Goal: Transaction & Acquisition: Purchase product/service

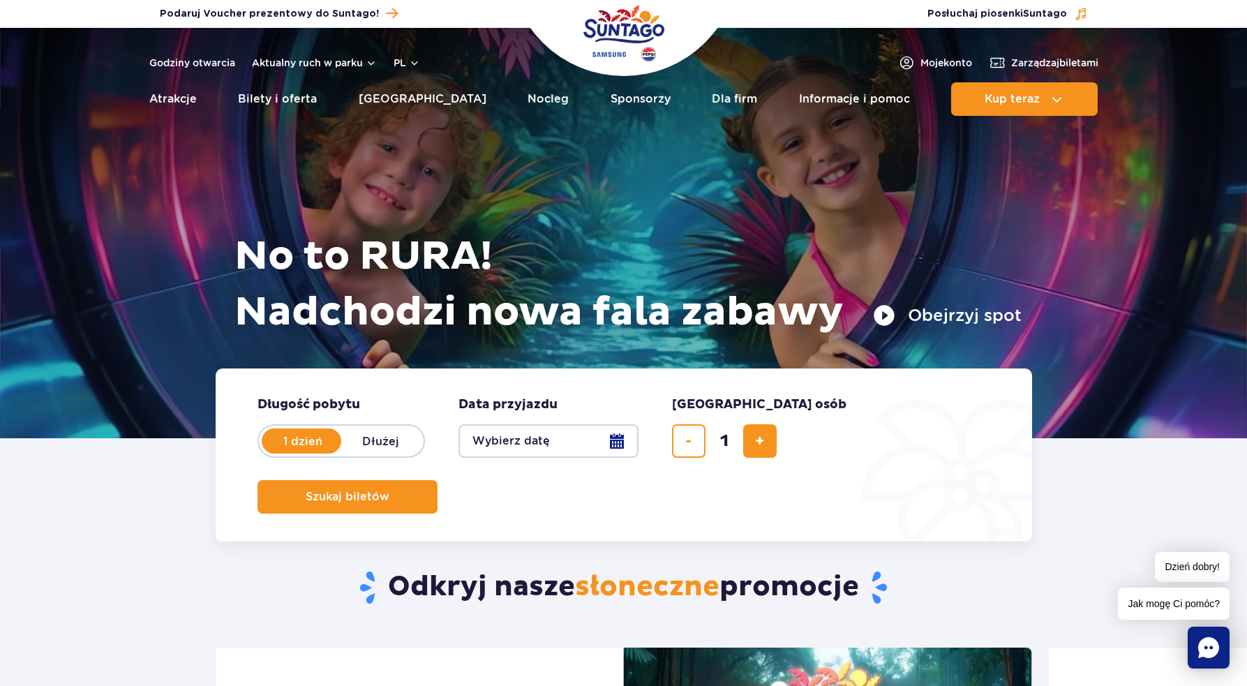
click at [542, 448] on button "Wybierz datę" at bounding box center [548, 440] width 180 height 33
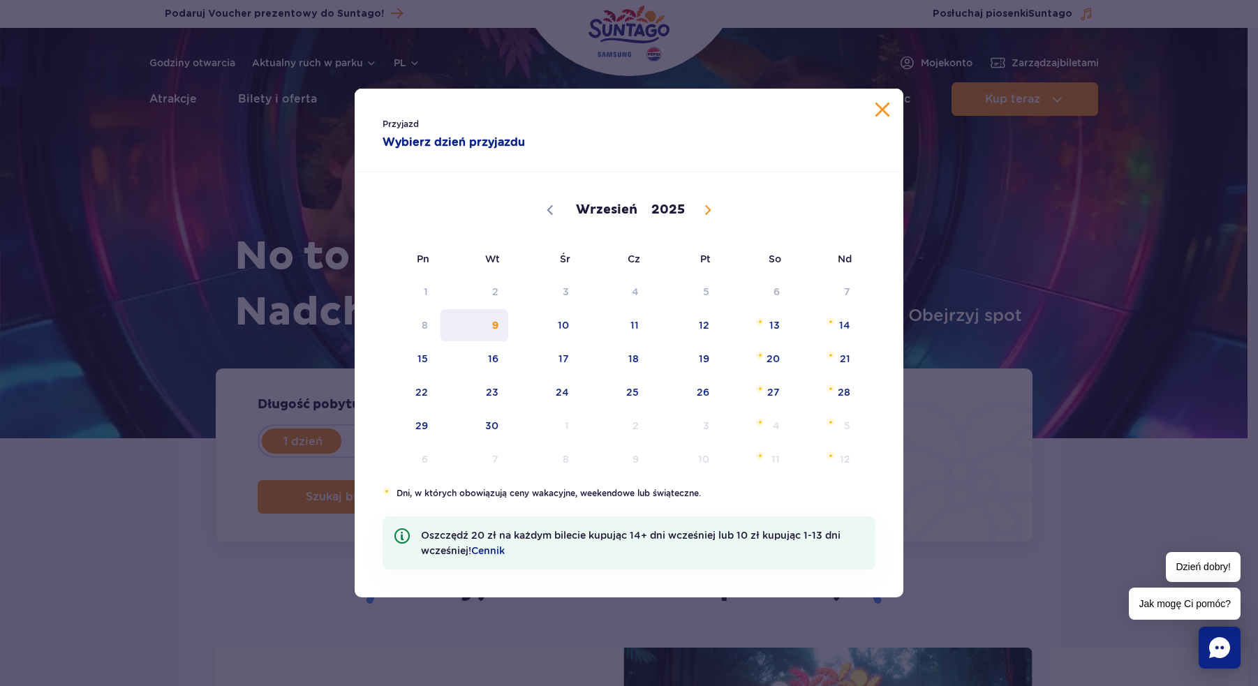
click at [489, 323] on span "9" at bounding box center [474, 325] width 70 height 32
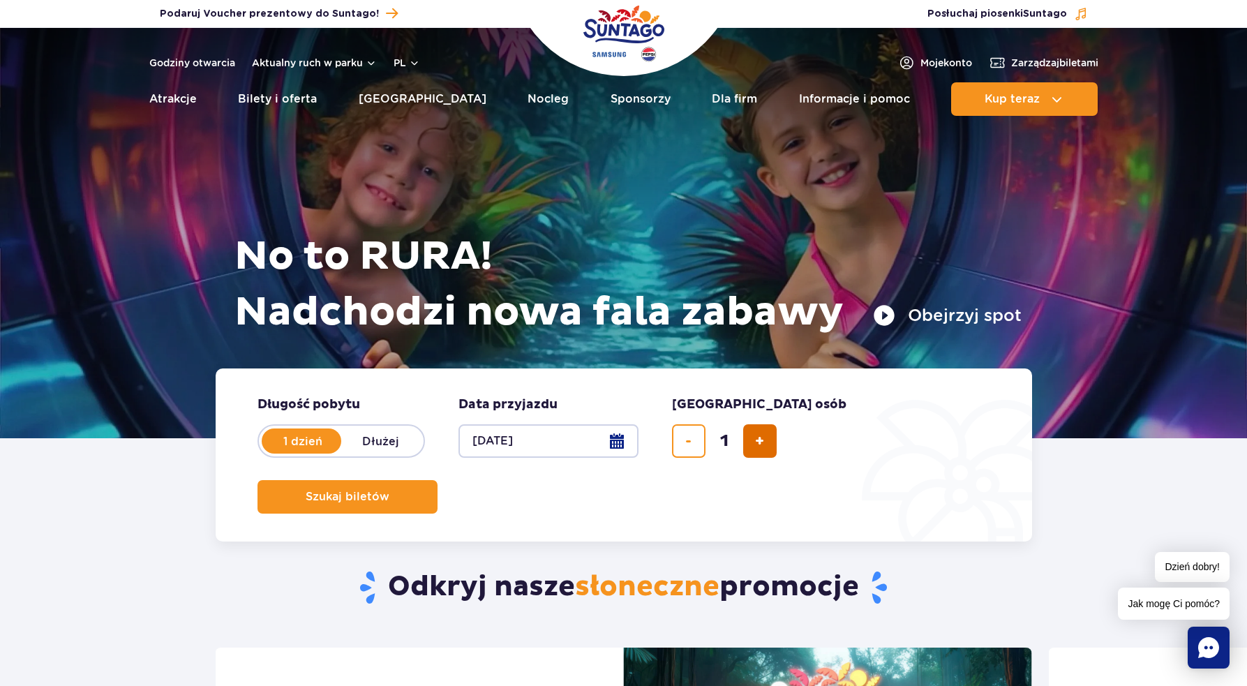
click at [755, 441] on span "dodaj bilet" at bounding box center [759, 441] width 9 height 0
type input "2"
click at [384, 491] on span "Szukaj biletów" at bounding box center [342, 497] width 84 height 13
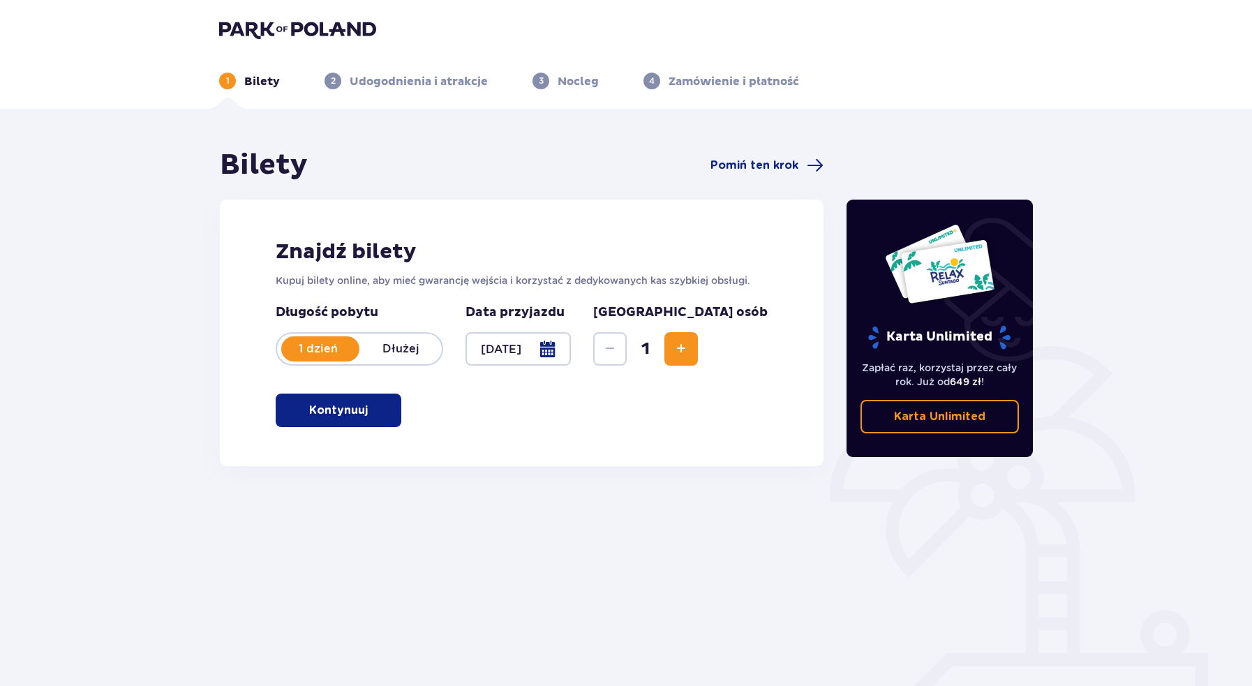
click at [689, 348] on span "Increase" at bounding box center [681, 349] width 17 height 17
click at [379, 396] on button "Kontynuuj" at bounding box center [339, 410] width 126 height 33
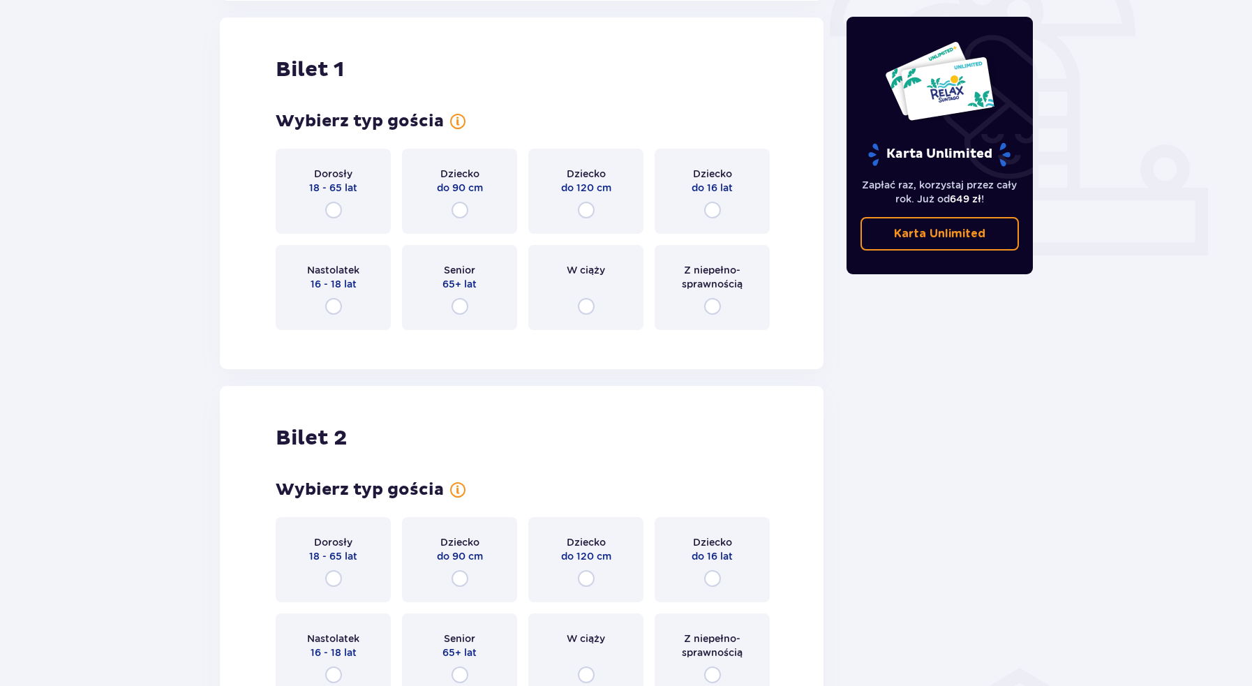
scroll to position [466, 0]
click at [368, 198] on div "Dorosły 18 - 65 lat" at bounding box center [333, 190] width 115 height 85
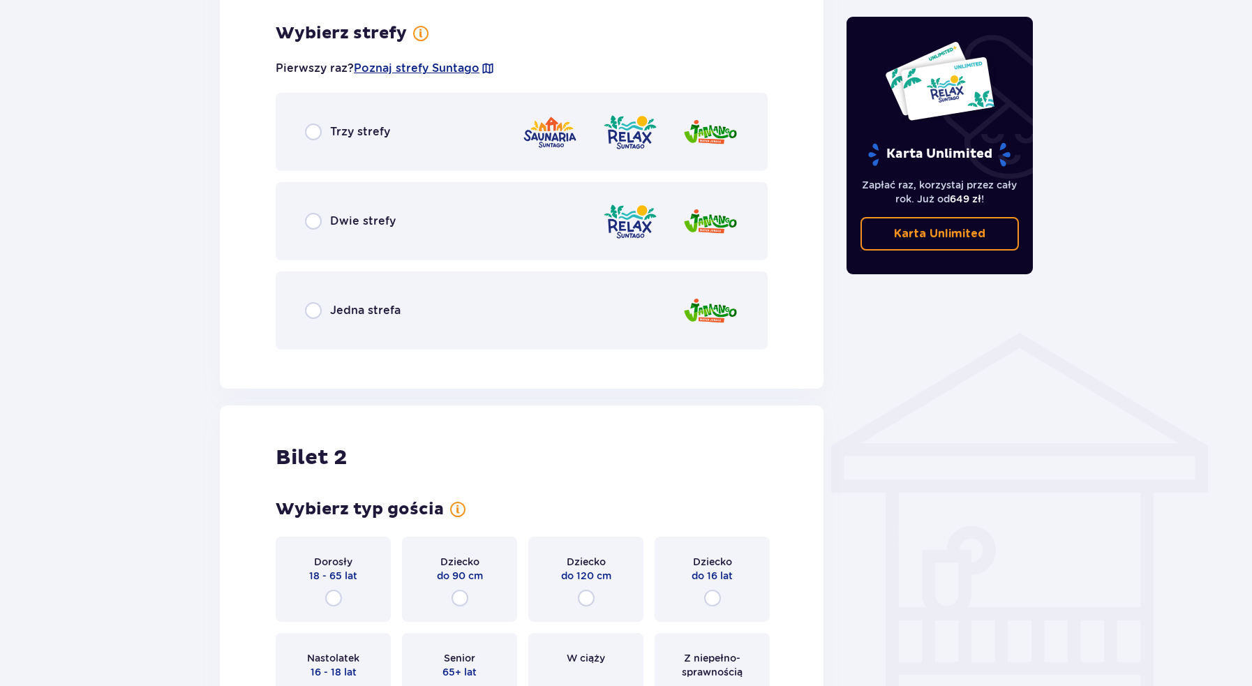
scroll to position [807, 0]
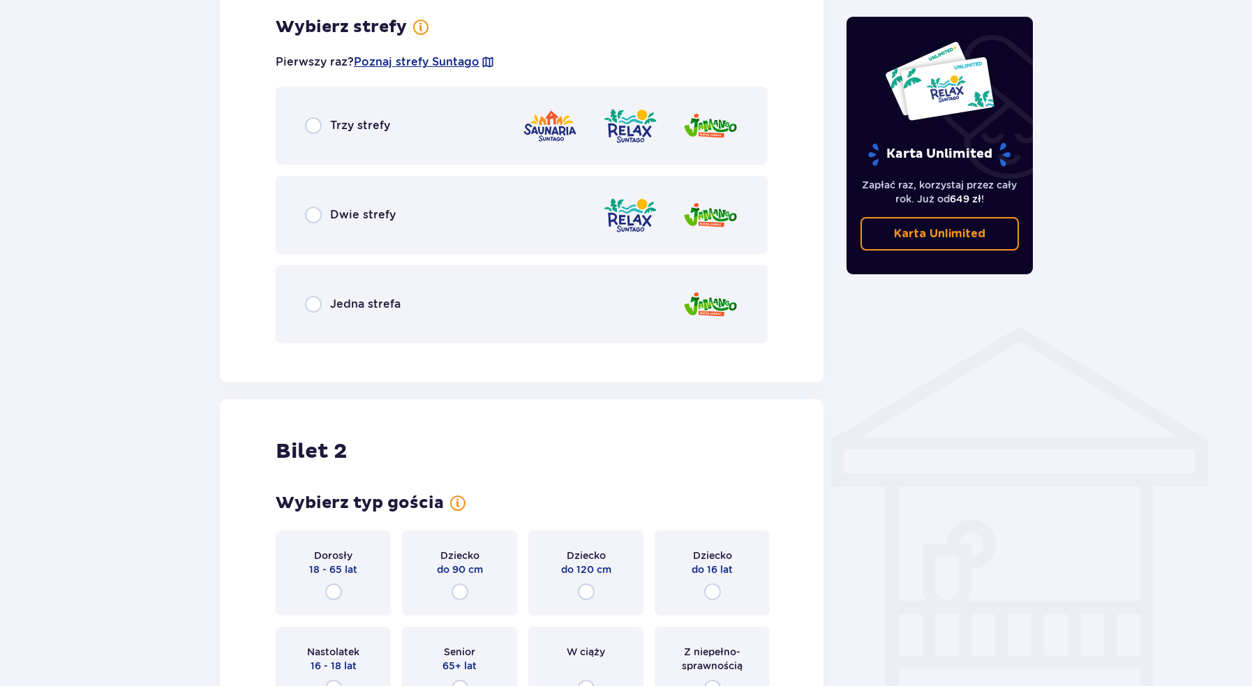
click at [336, 216] on p "Dwie strefy" at bounding box center [363, 214] width 66 height 15
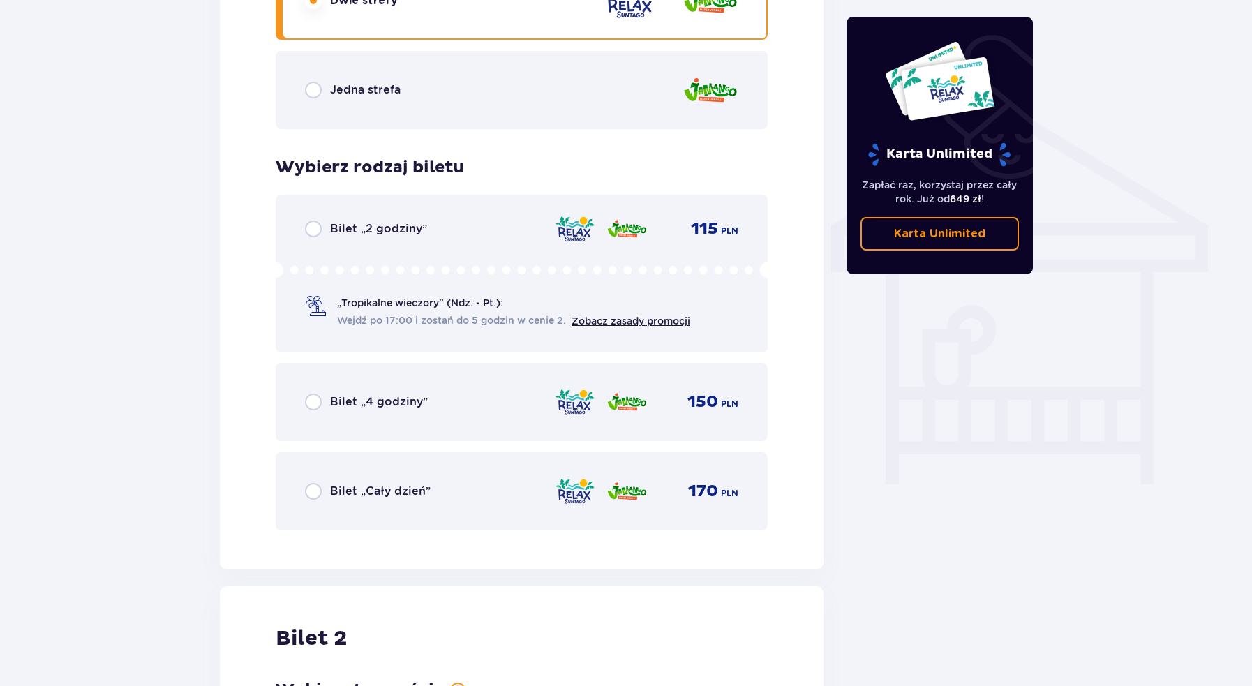
scroll to position [1022, 0]
click at [357, 488] on p "Bilet „Cały dzień”" at bounding box center [380, 490] width 100 height 15
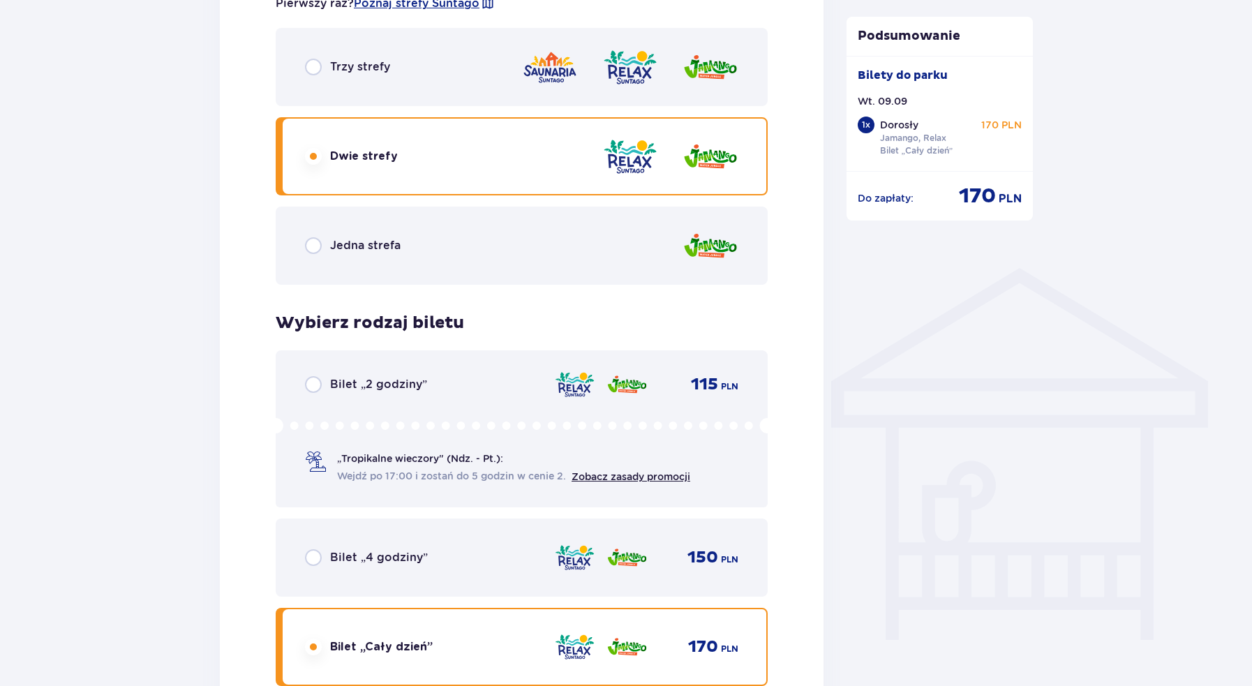
scroll to position [726, 0]
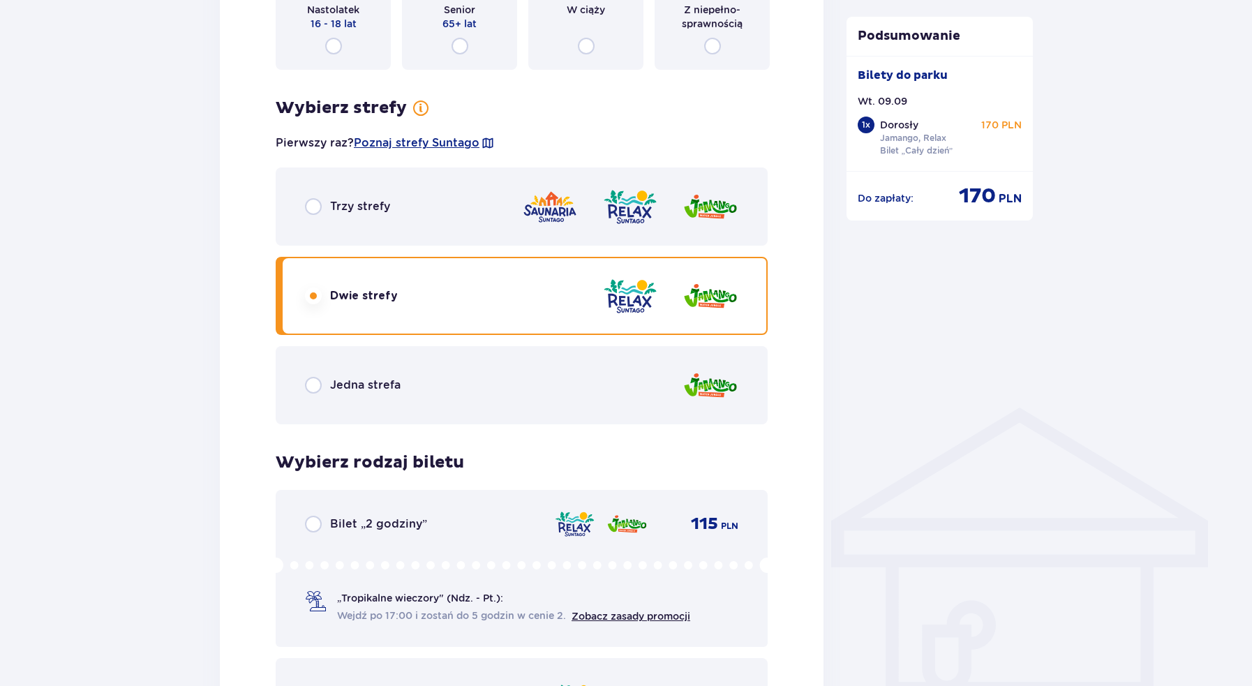
click at [410, 211] on div "Trzy strefy" at bounding box center [522, 206] width 492 height 78
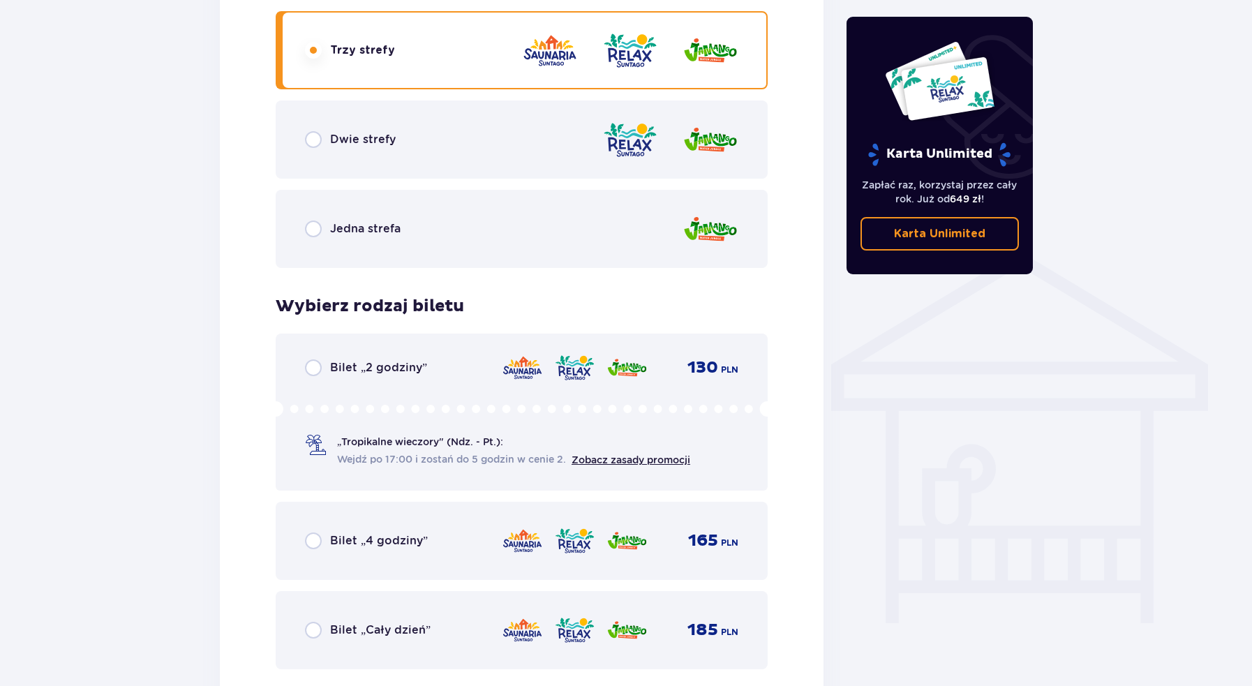
click at [441, 216] on div "Jedna strefa" at bounding box center [522, 229] width 492 height 78
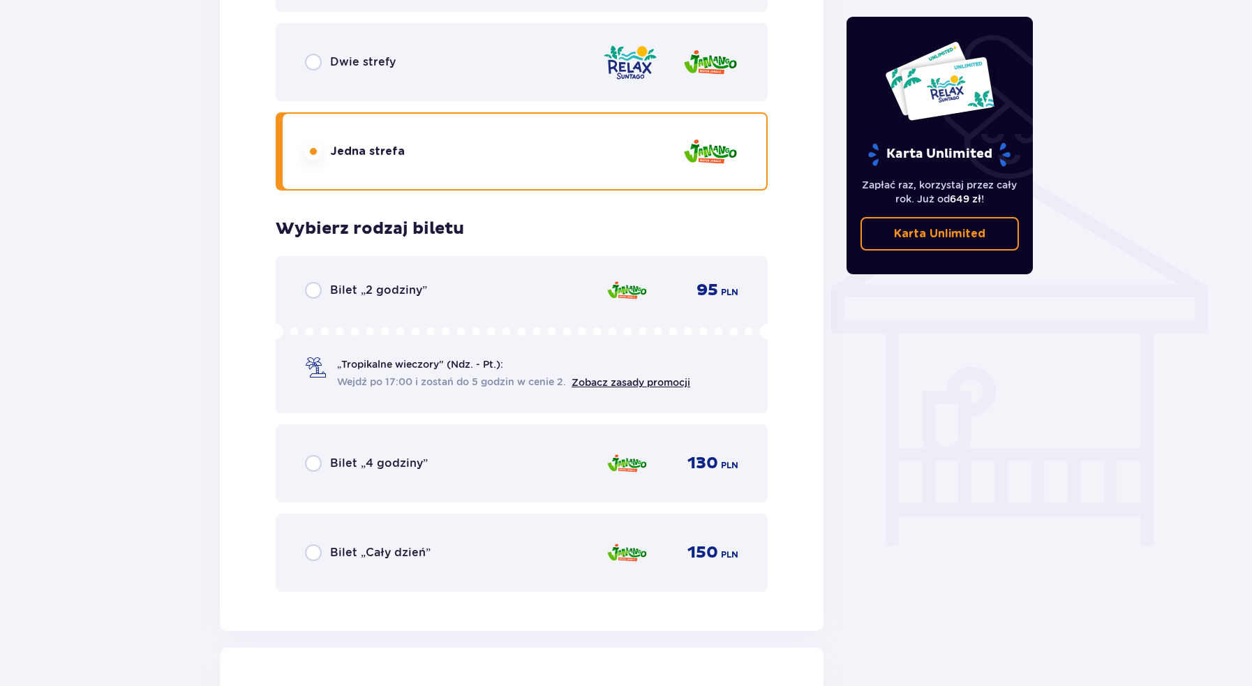
scroll to position [952, 0]
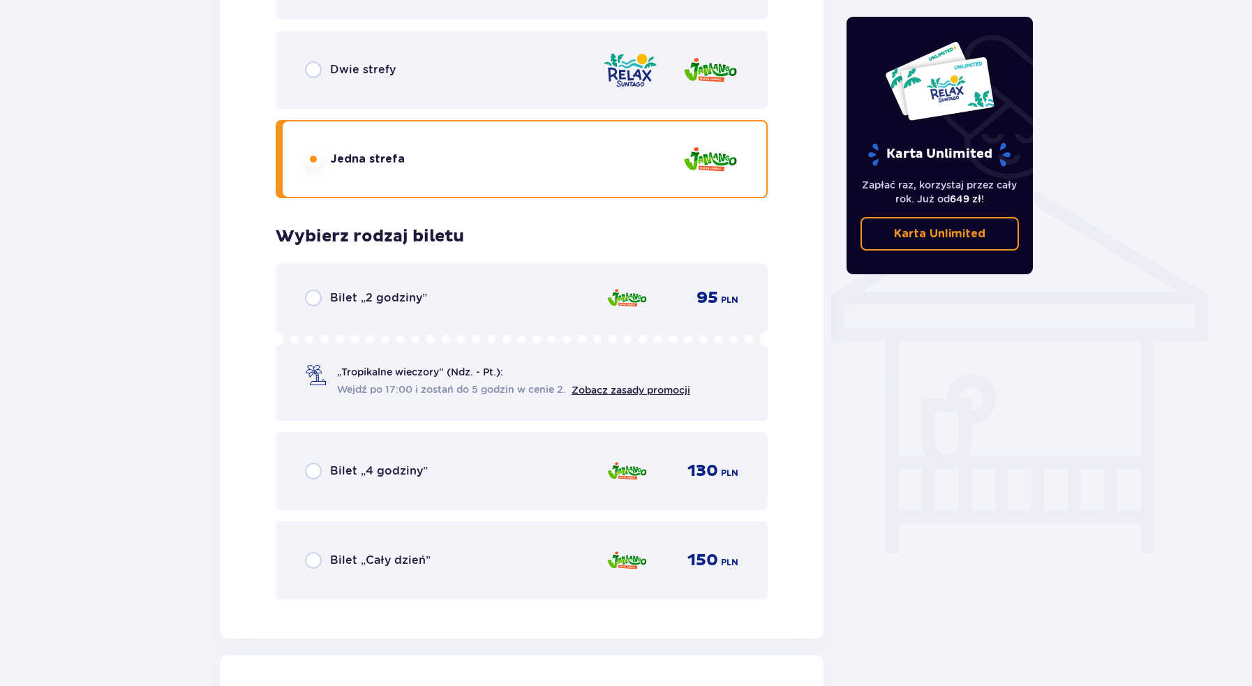
click at [525, 80] on div "Dwie strefy" at bounding box center [522, 70] width 492 height 78
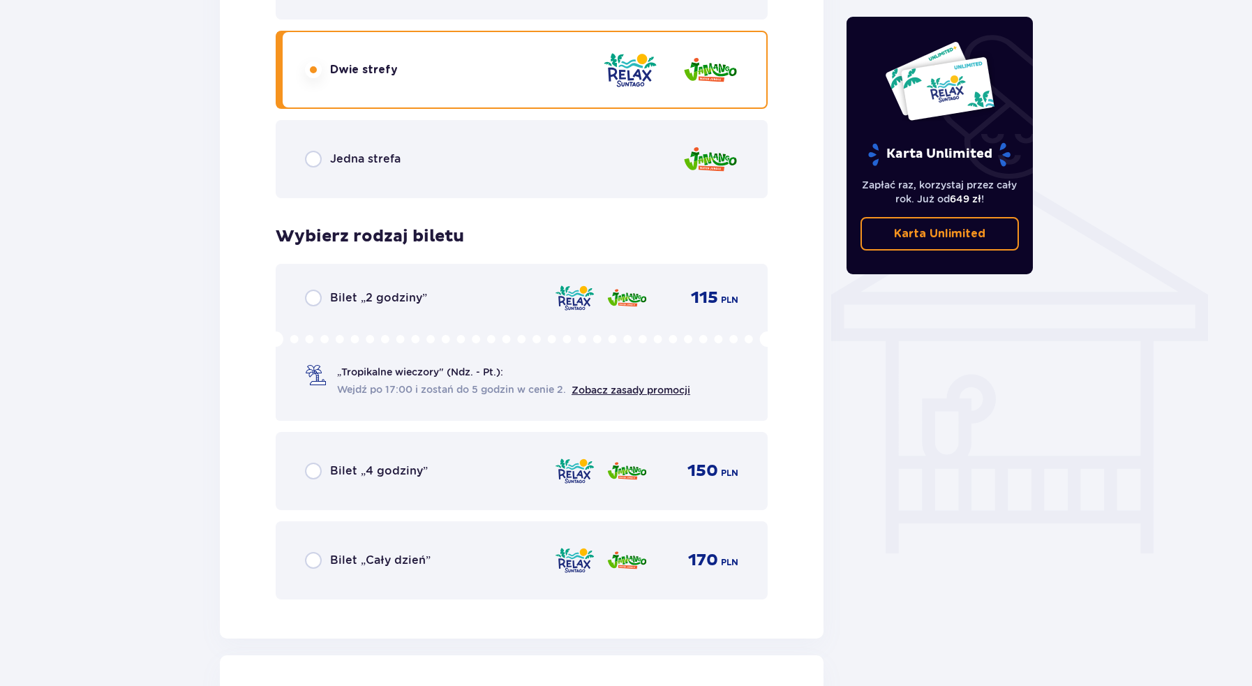
drag, startPoint x: 345, startPoint y: 570, endPoint x: 337, endPoint y: 570, distance: 7.7
click at [343, 570] on div "Bilet „Cały dzień” 170 PLN" at bounding box center [521, 560] width 433 height 29
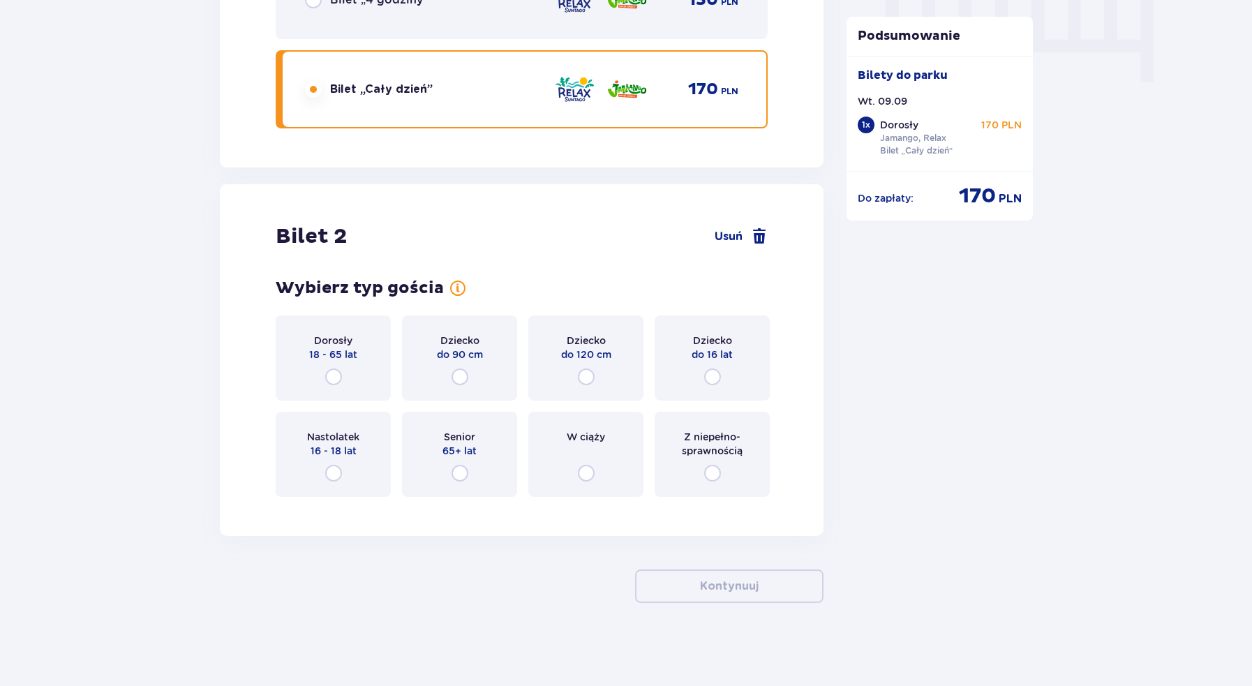
scroll to position [1424, 0]
click at [338, 364] on div "Dorosły 18 - 65 lat" at bounding box center [333, 357] width 115 height 85
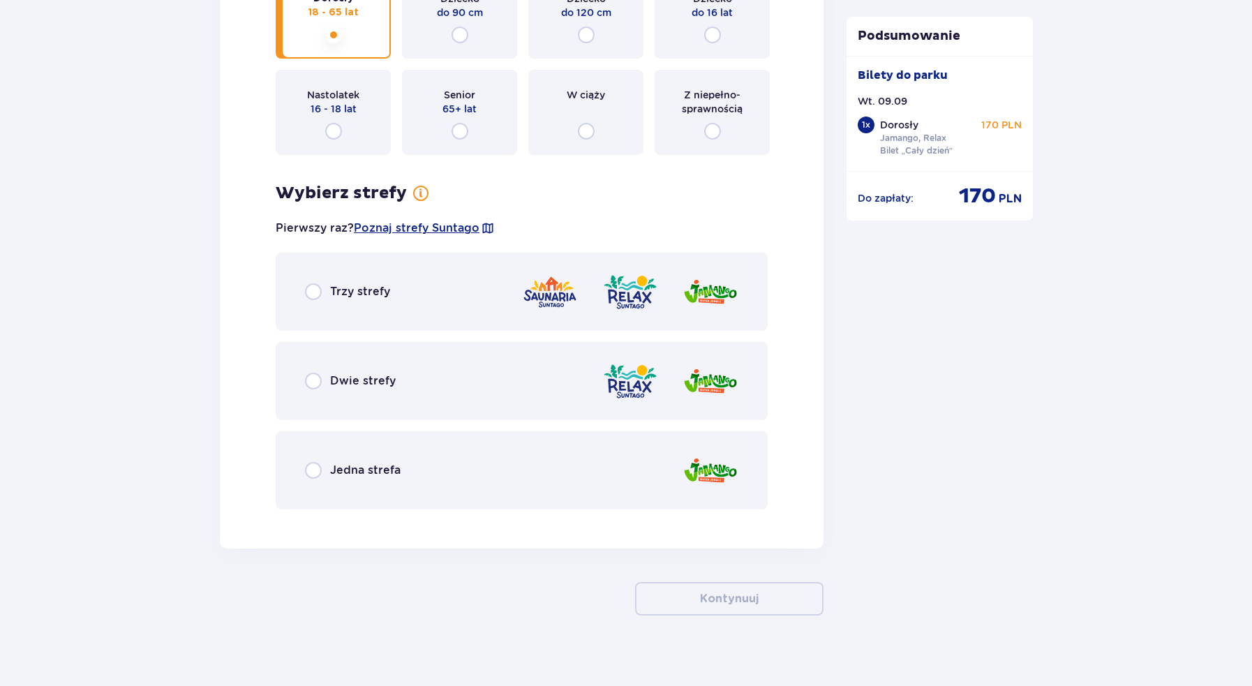
scroll to position [1778, 0]
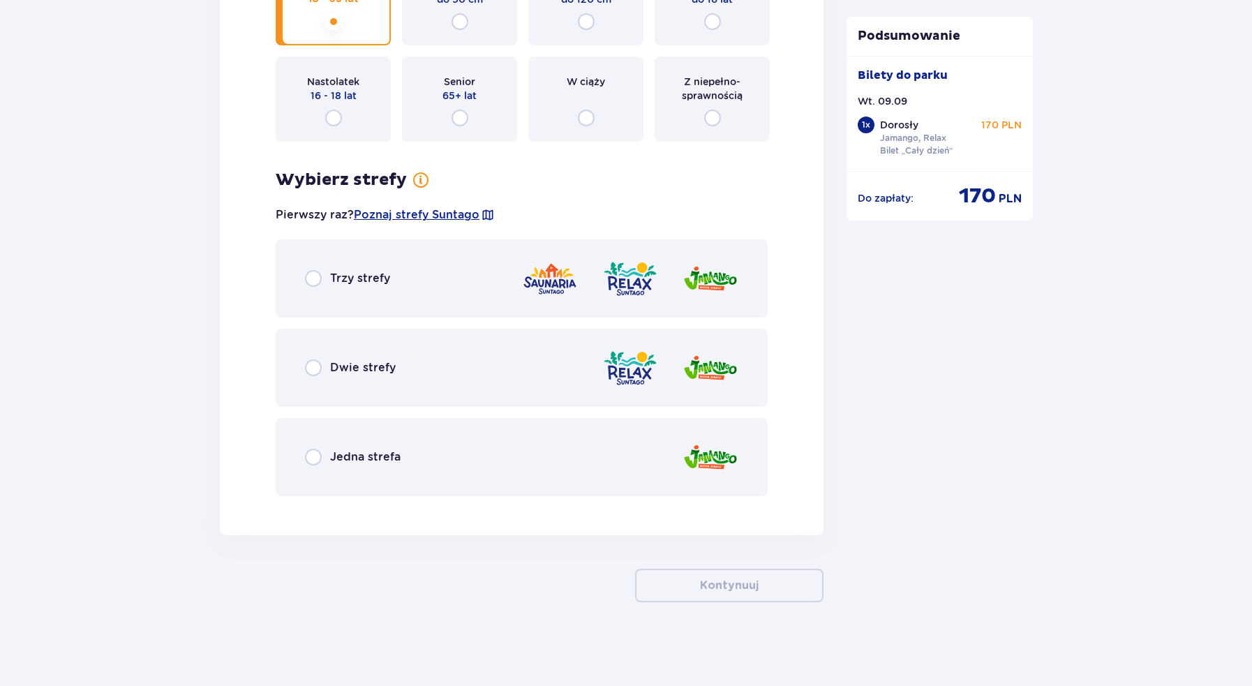
click at [336, 366] on p "Dwie strefy" at bounding box center [363, 367] width 66 height 15
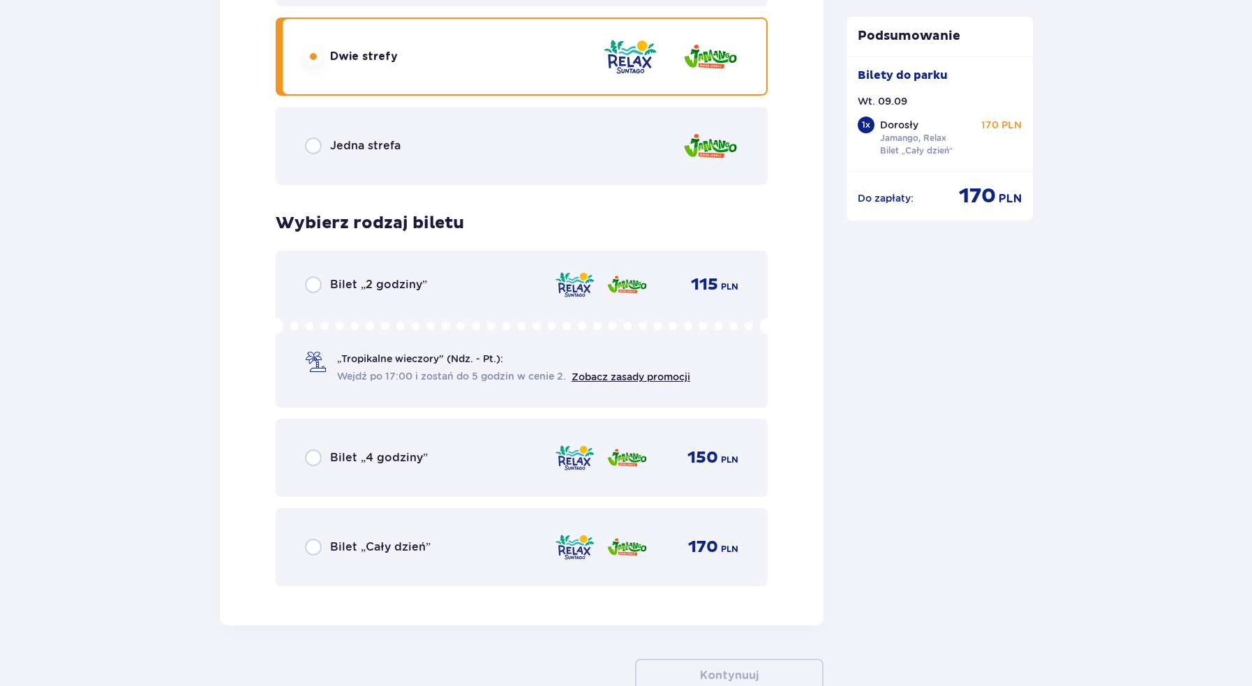
scroll to position [2179, 0]
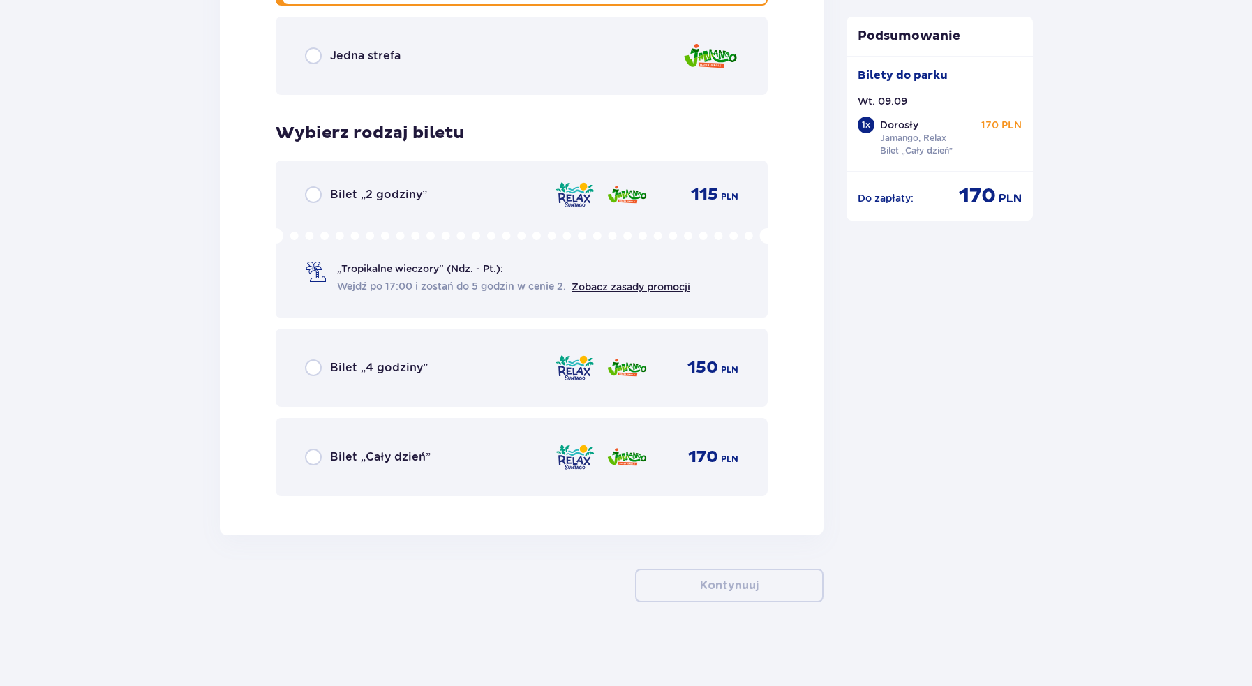
click at [371, 464] on p "Bilet „Cały dzień”" at bounding box center [380, 456] width 100 height 15
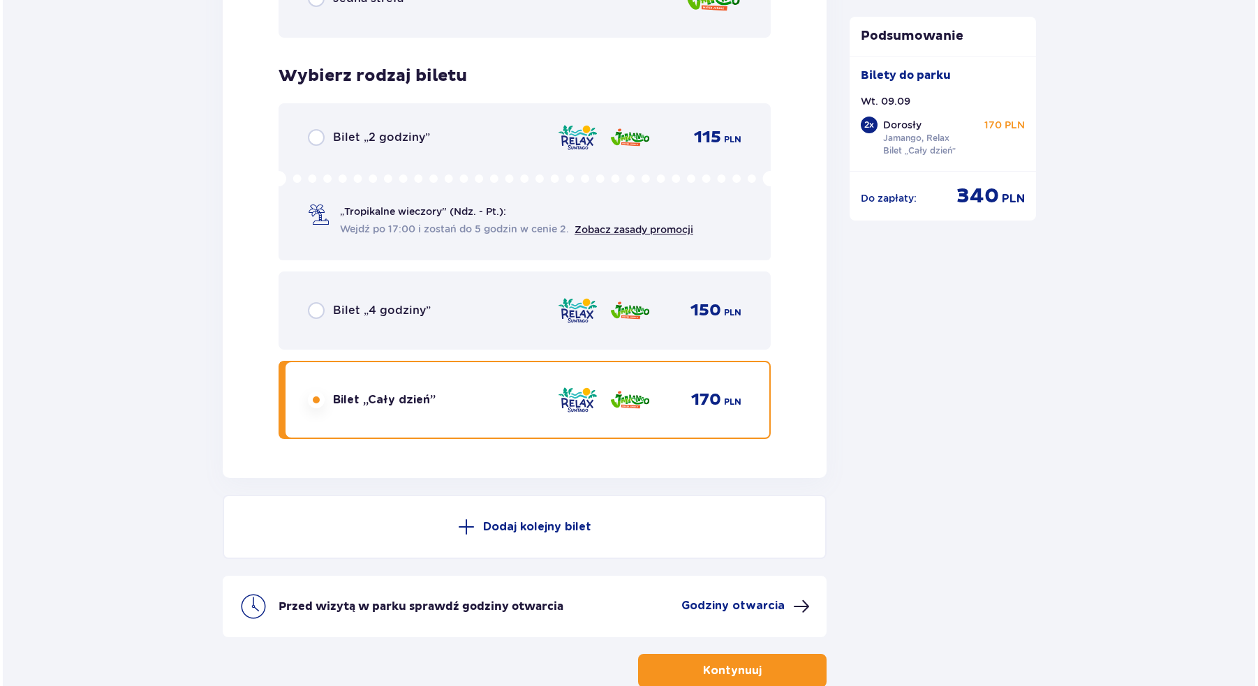
scroll to position [2322, 0]
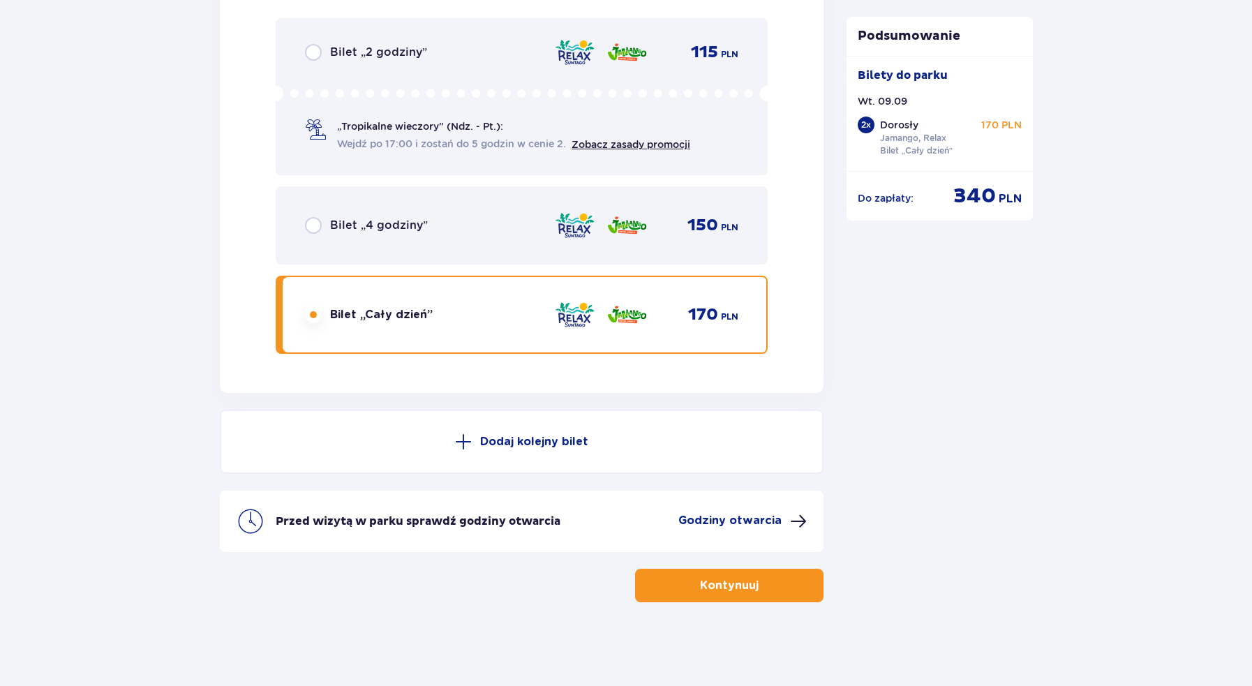
click at [708, 518] on p "Godziny otwarcia" at bounding box center [729, 520] width 103 height 15
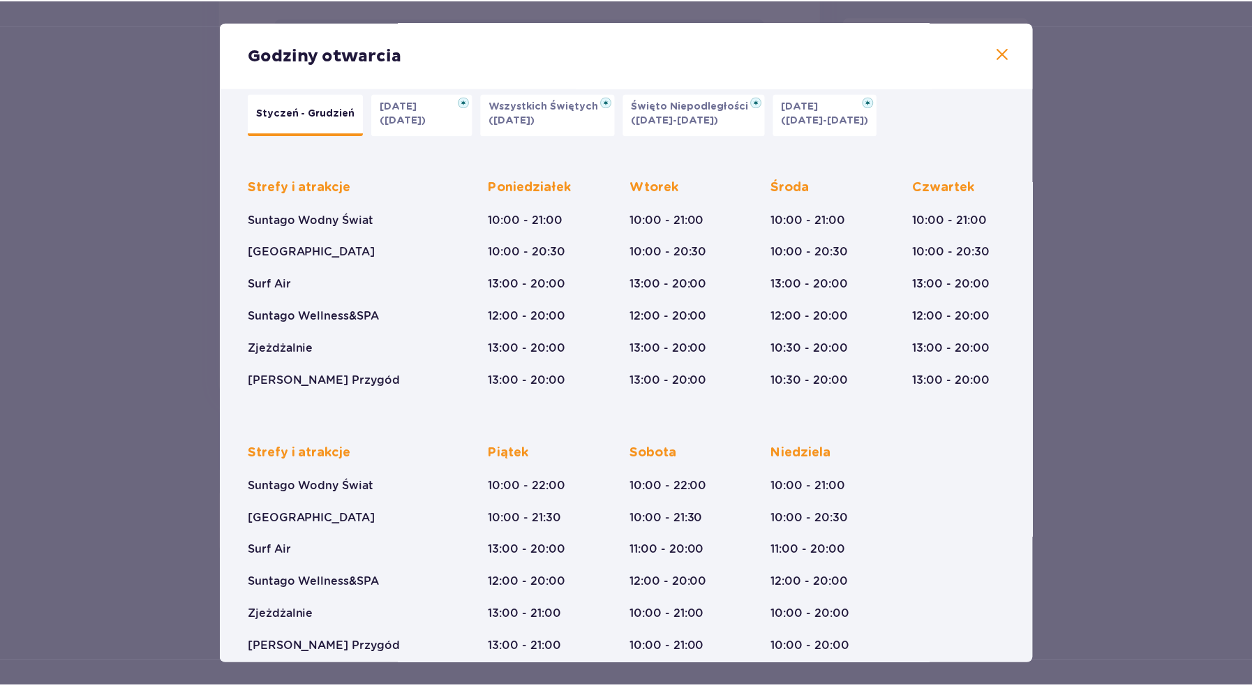
scroll to position [38, 0]
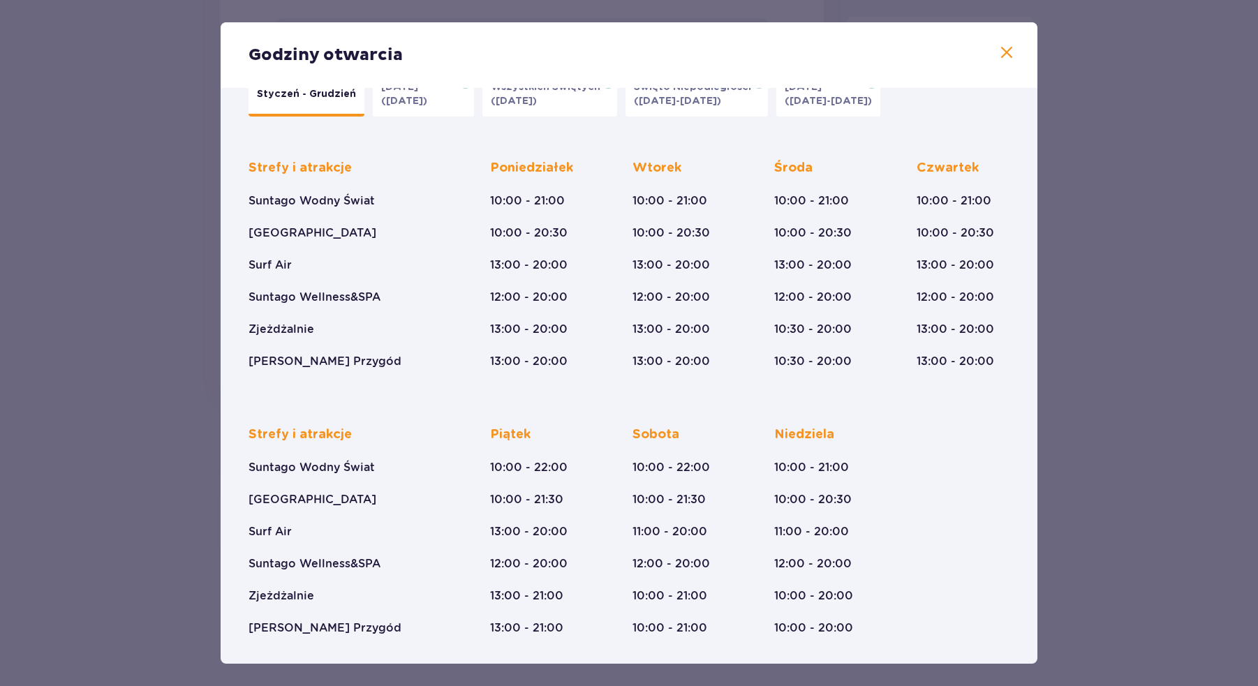
click at [998, 51] on span at bounding box center [1006, 53] width 17 height 17
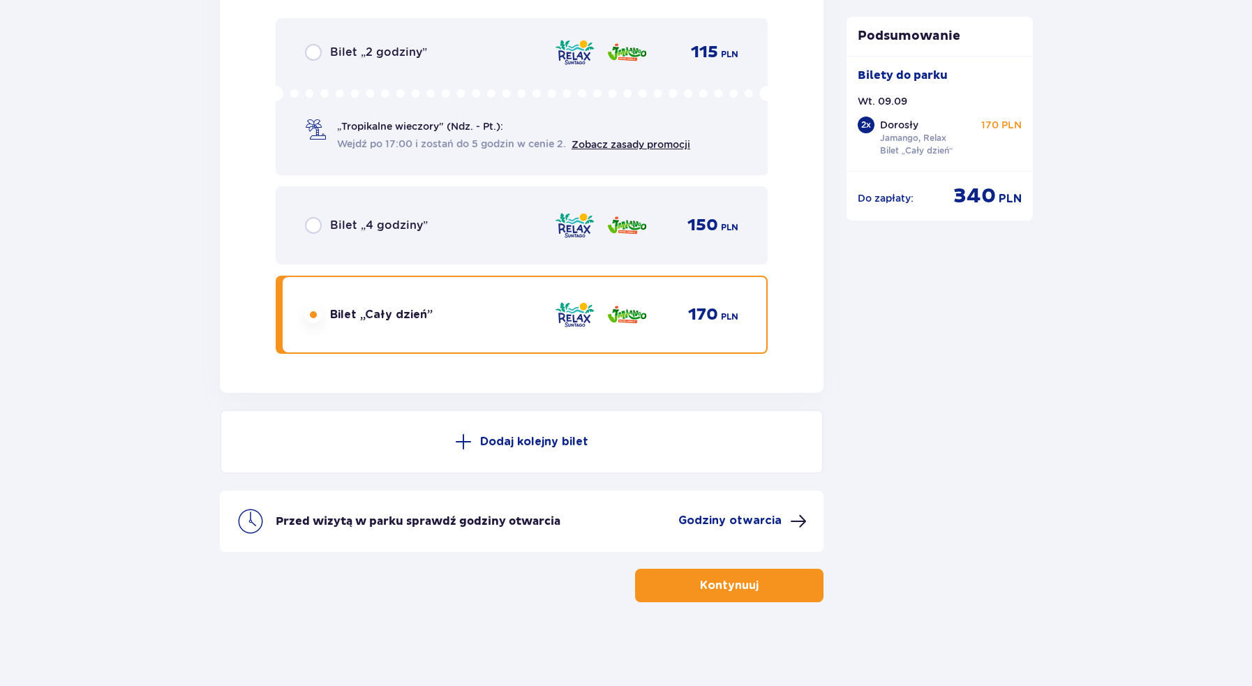
click at [813, 592] on button "Kontynuuj" at bounding box center [729, 585] width 188 height 33
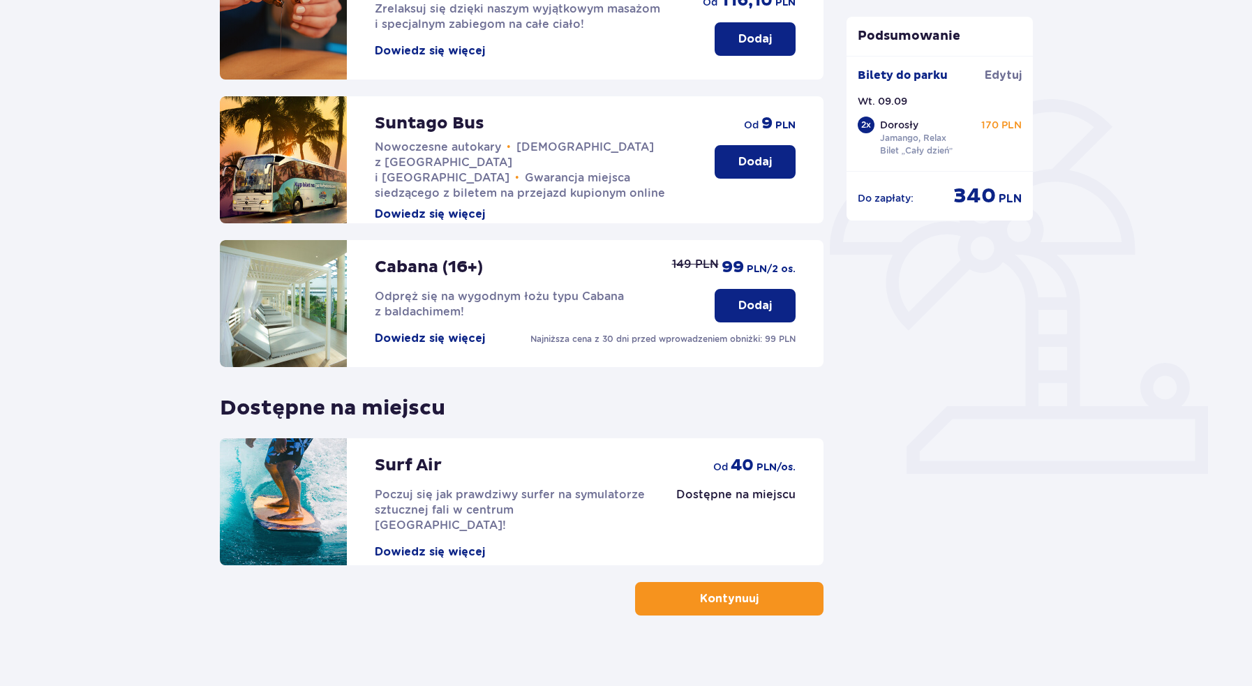
scroll to position [260, 0]
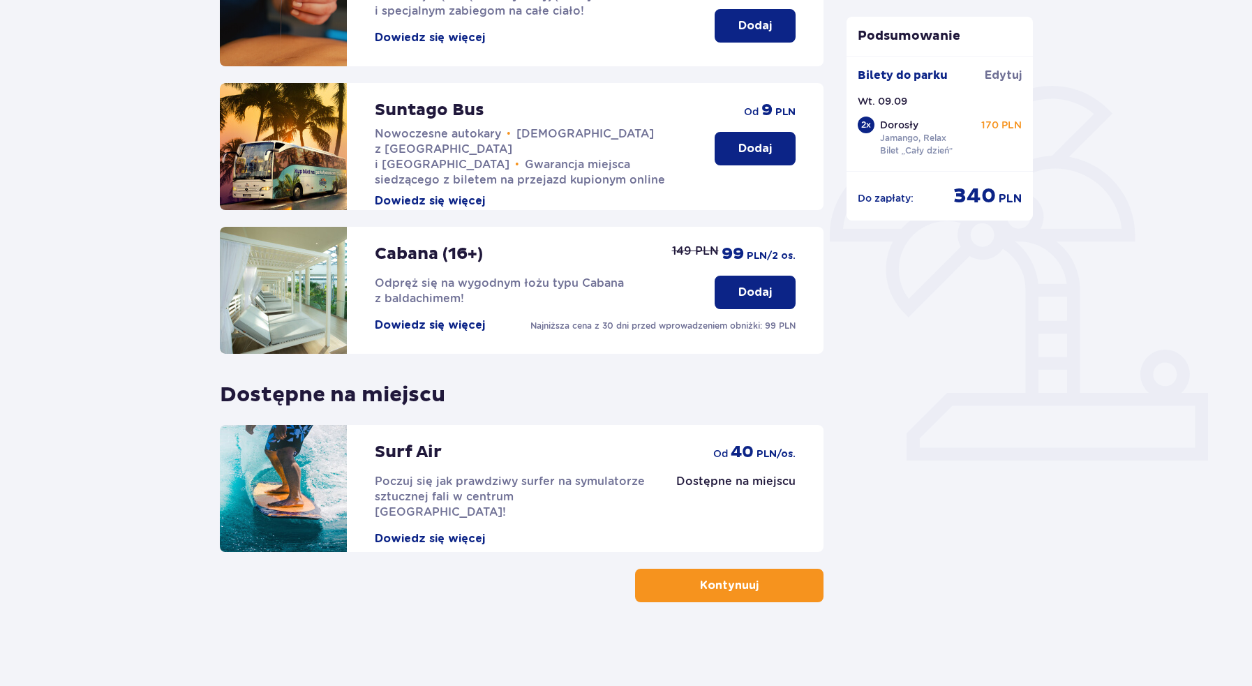
click at [754, 599] on button "Kontynuuj" at bounding box center [729, 585] width 188 height 33
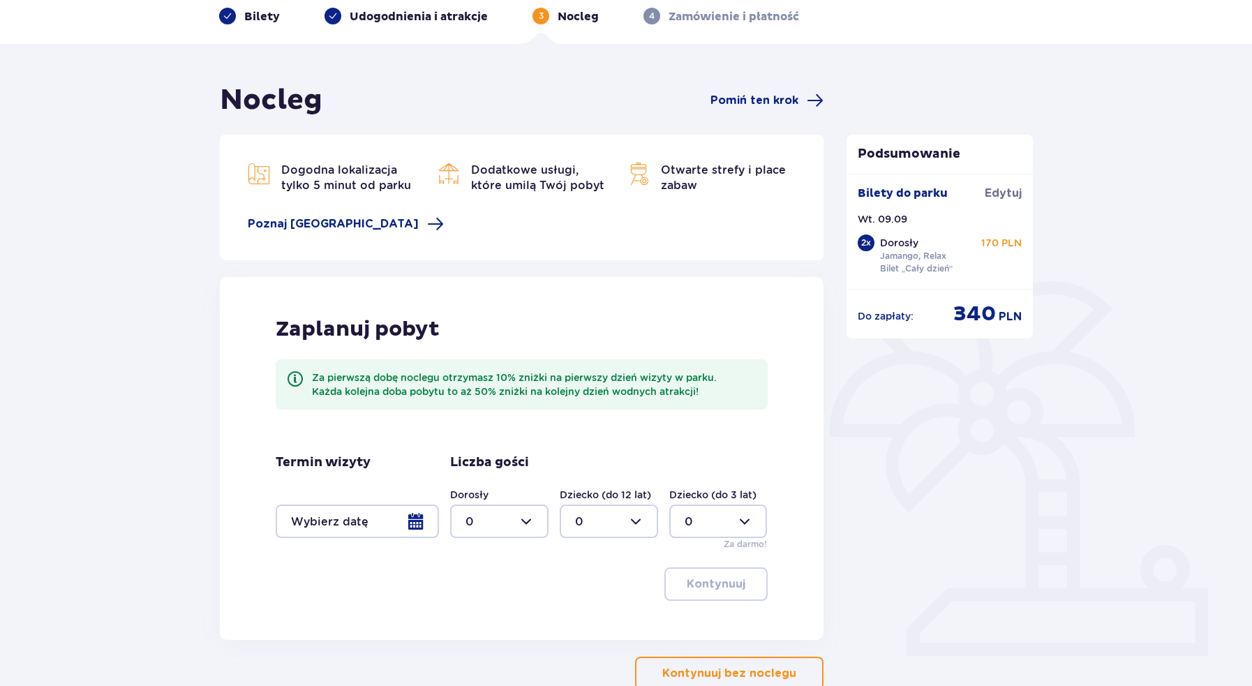
scroll to position [153, 0]
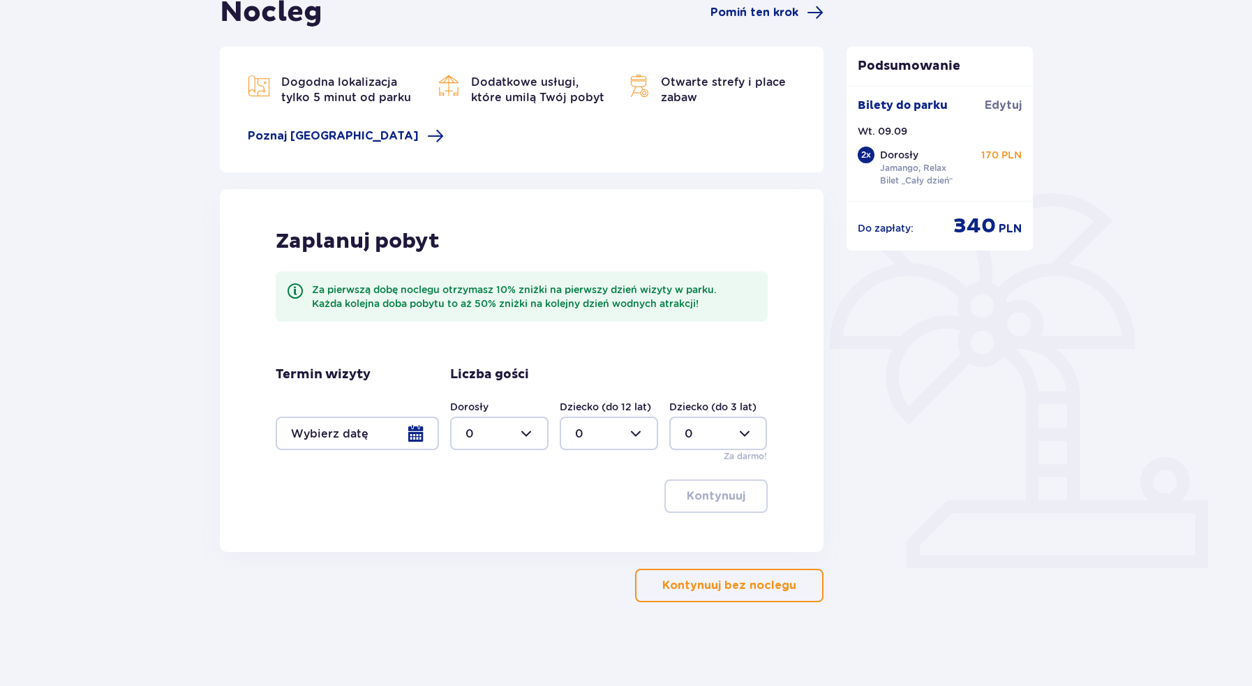
click at [743, 592] on p "Kontynuuj bez noclegu" at bounding box center [729, 585] width 134 height 15
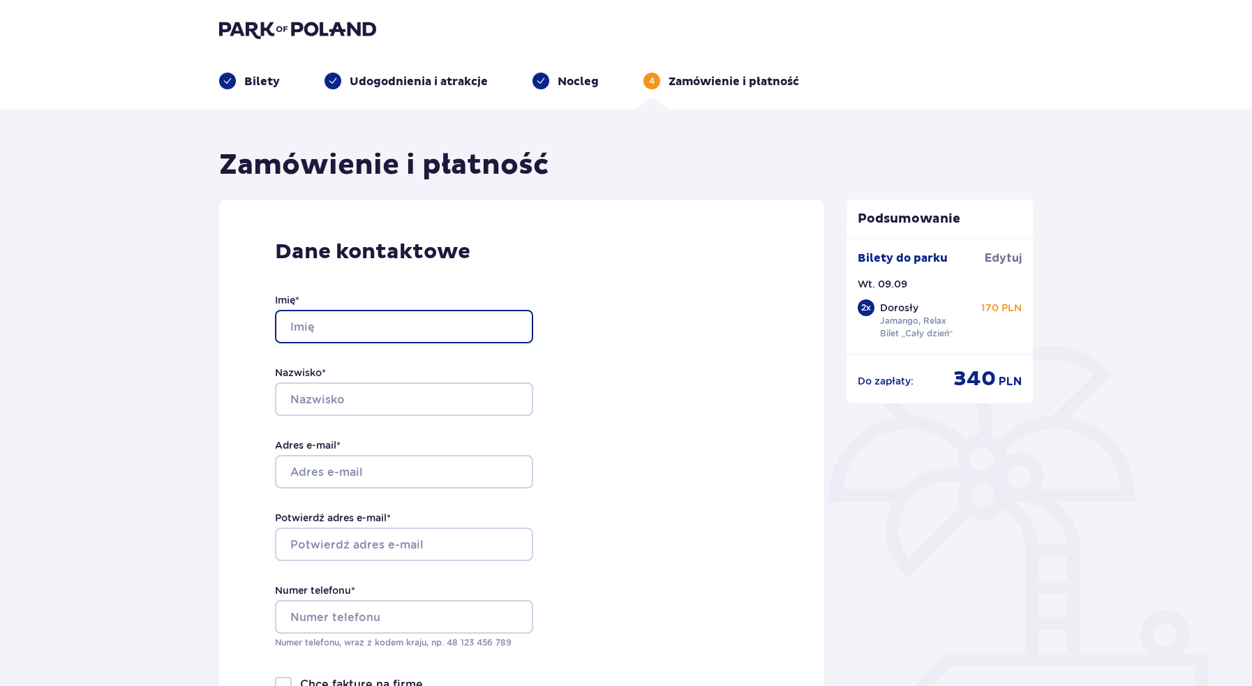
drag, startPoint x: 375, startPoint y: 317, endPoint x: 379, endPoint y: 324, distance: 8.4
click at [375, 317] on input "Imię *" at bounding box center [404, 326] width 258 height 33
type input "Artur"
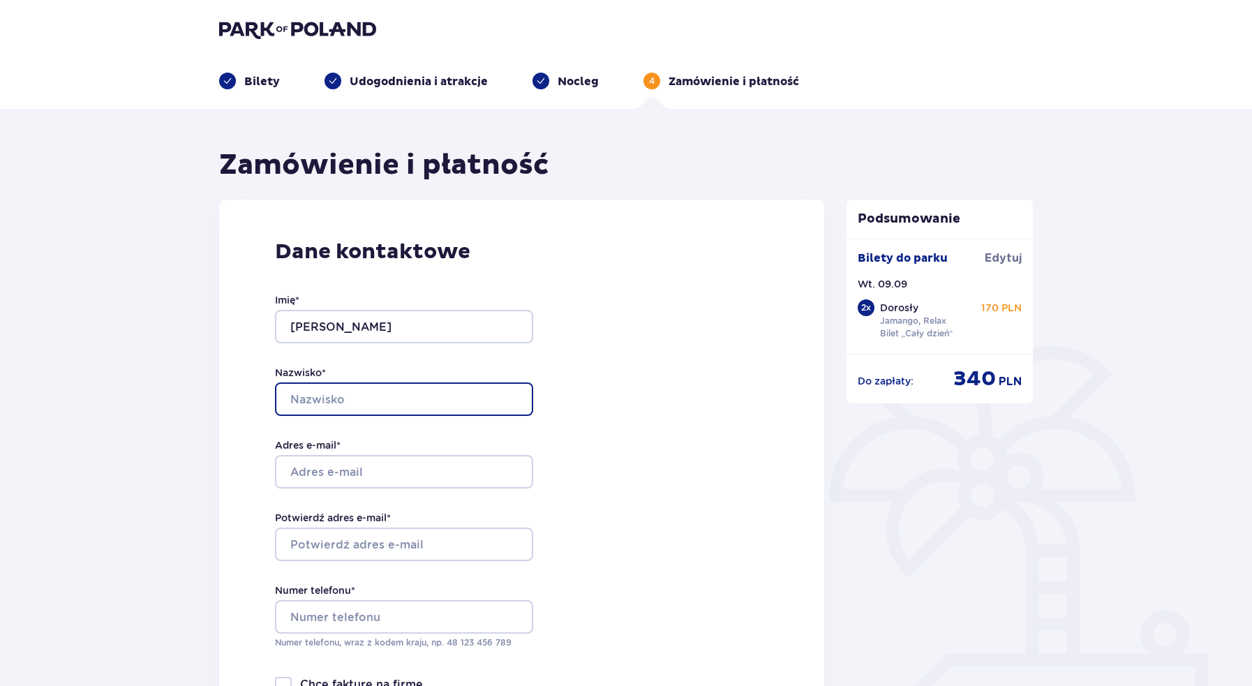
type input "Ettinger"
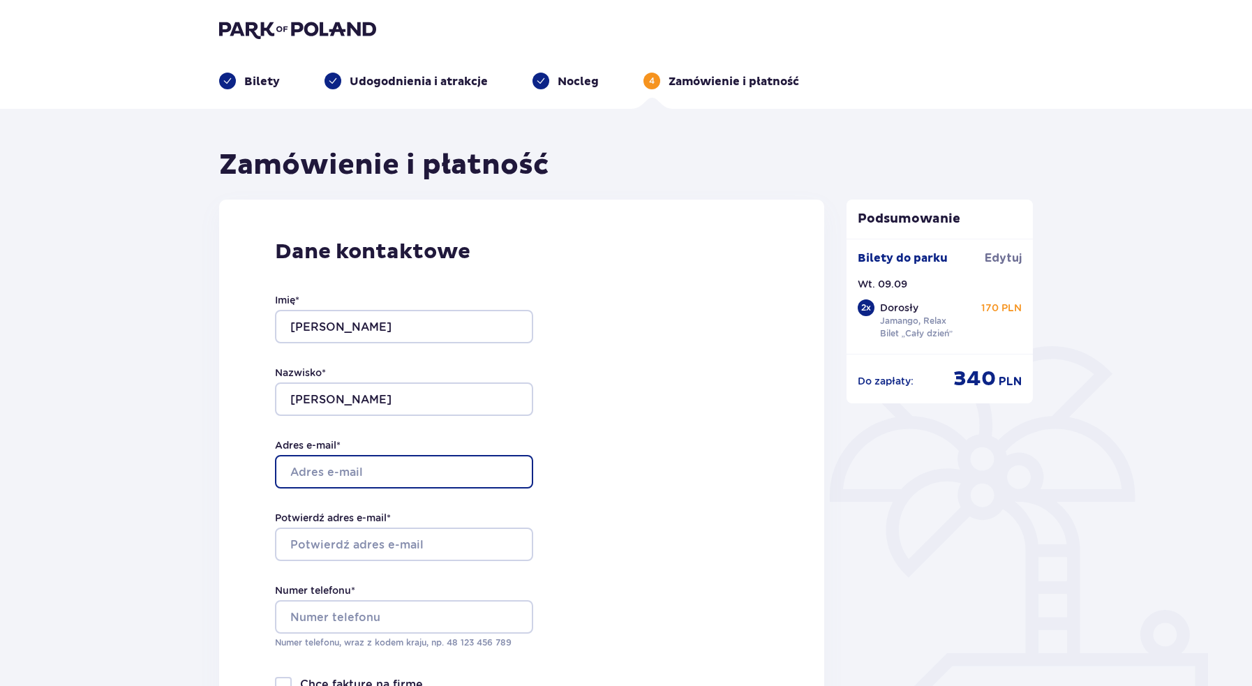
type input "aettcons@gmail.com"
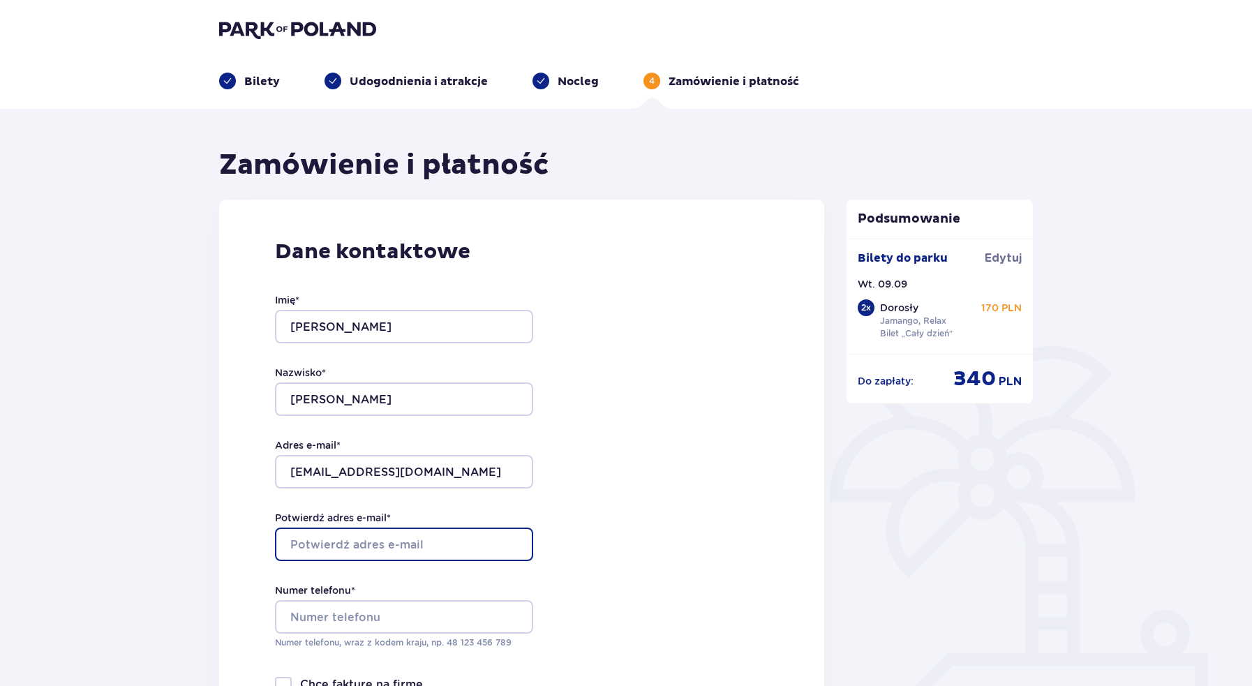
type input "aettcons@gmail.com"
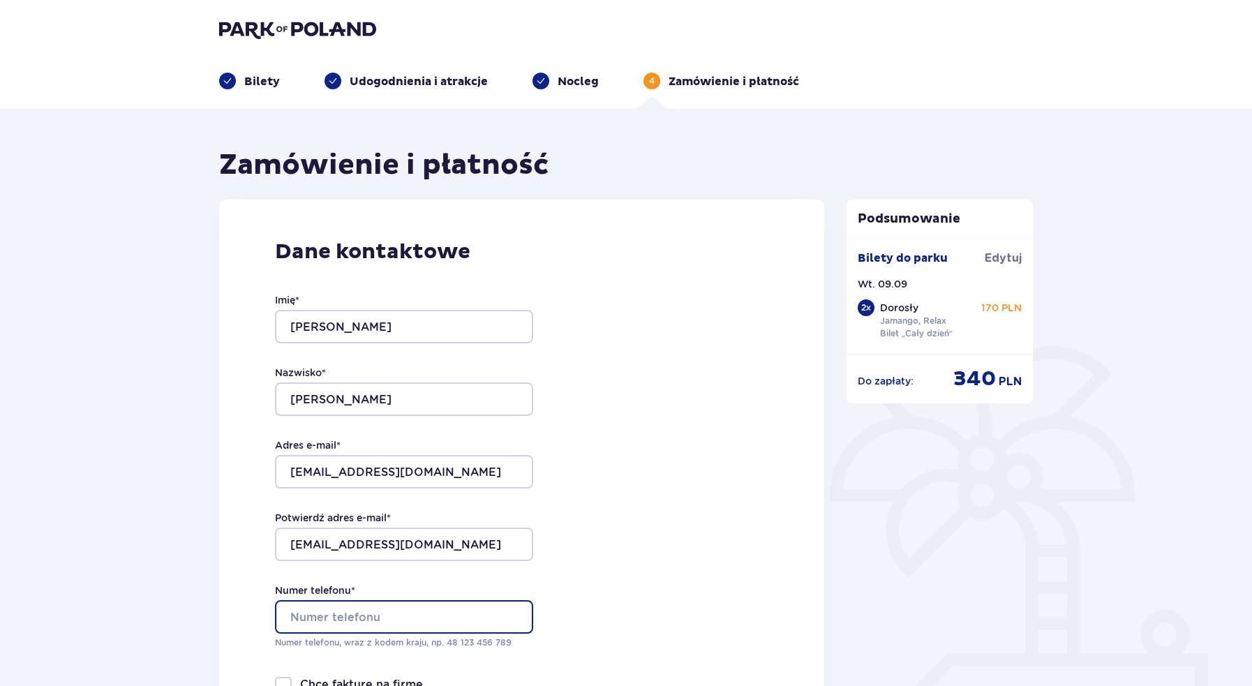
type input "515399104"
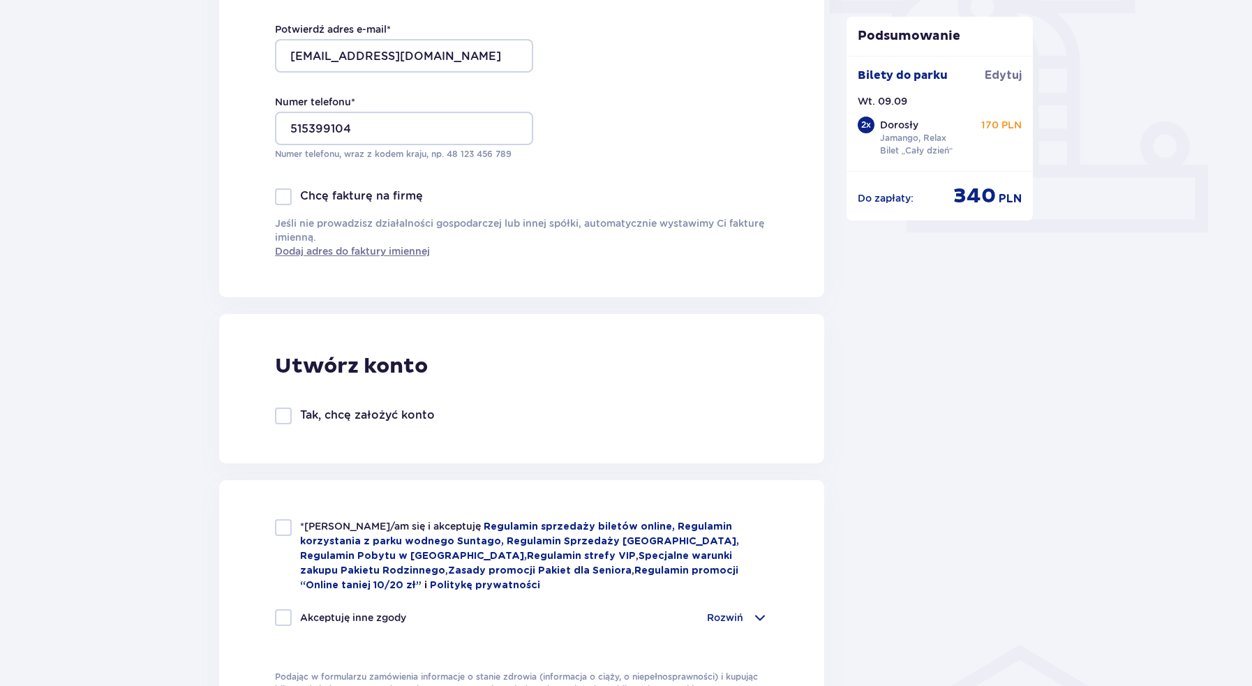
scroll to position [698, 0]
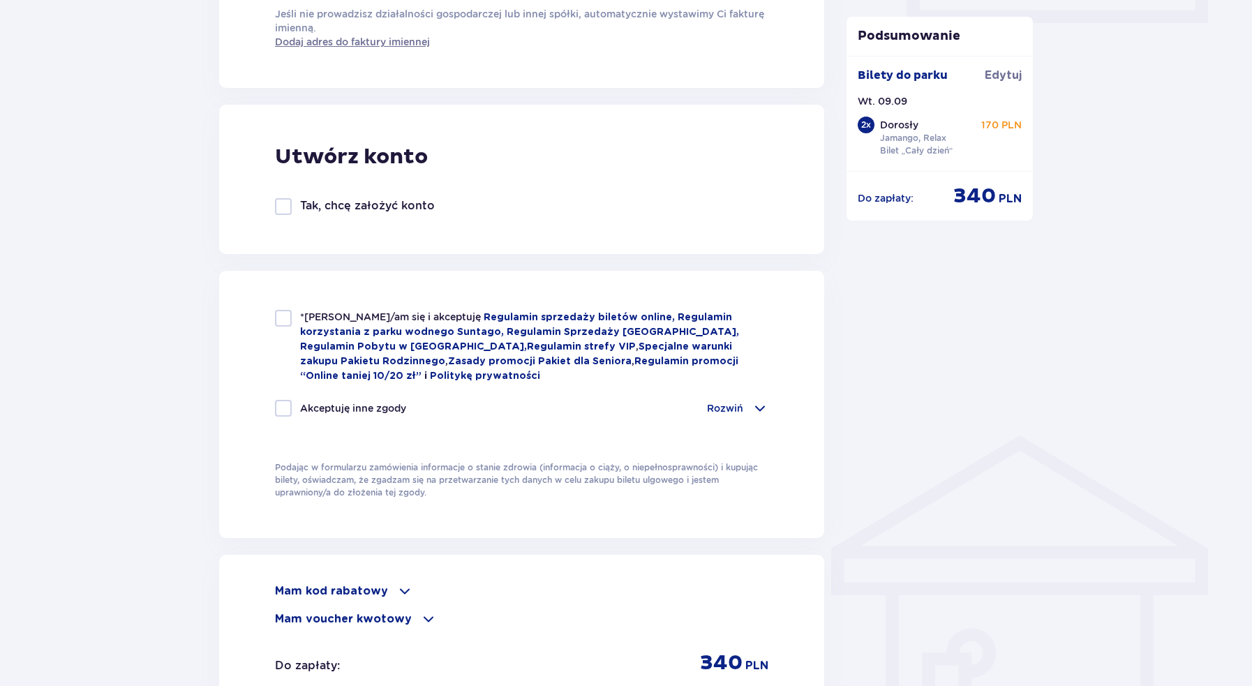
click at [280, 319] on div at bounding box center [283, 318] width 17 height 17
checkbox input "true"
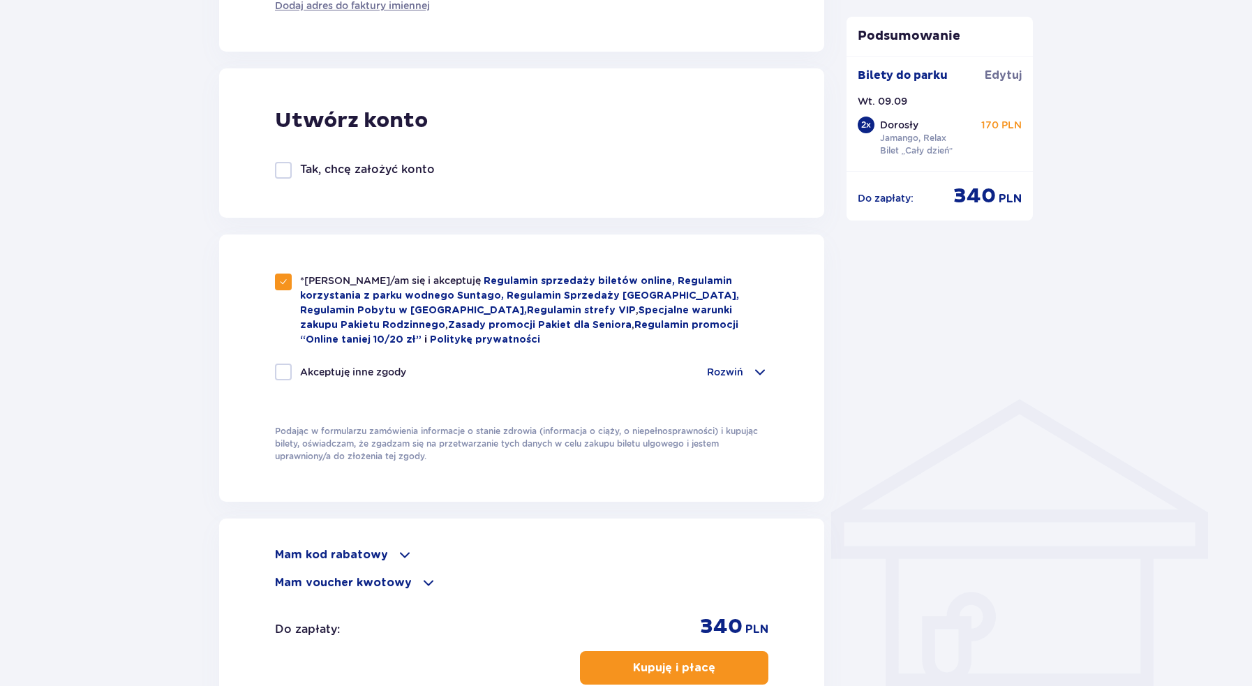
scroll to position [934, 0]
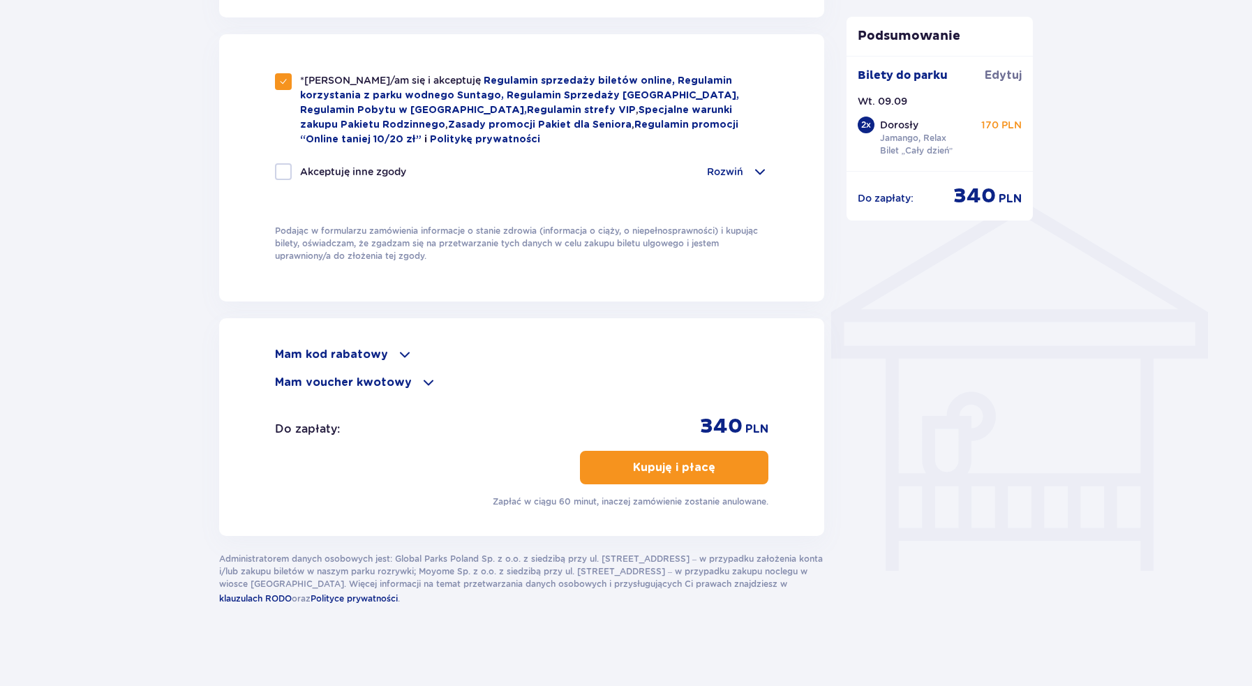
click at [678, 460] on p "Kupuję i płacę" at bounding box center [674, 467] width 82 height 15
